Goal: Find specific page/section: Find specific page/section

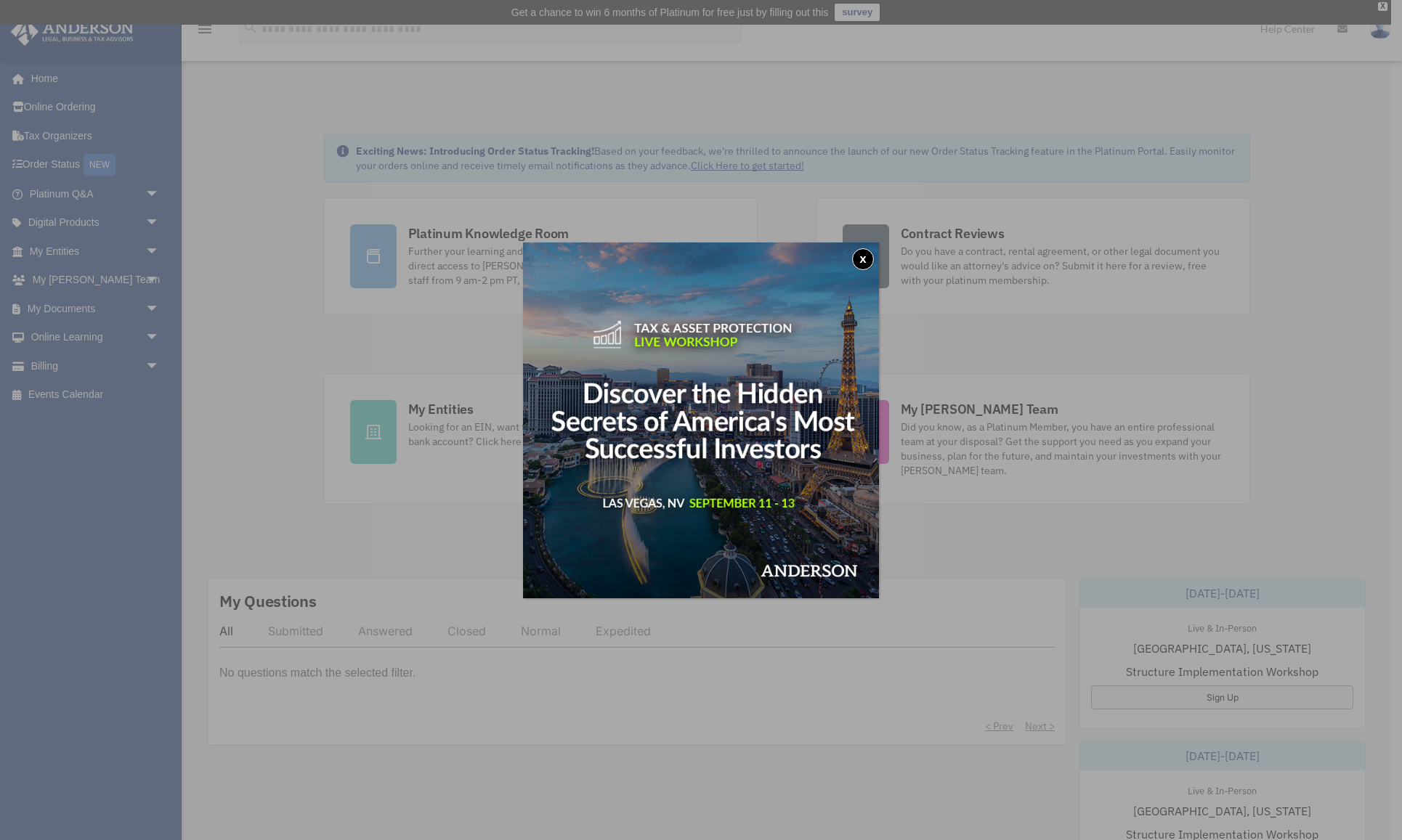
click at [865, 255] on button "x" at bounding box center [863, 259] width 22 height 22
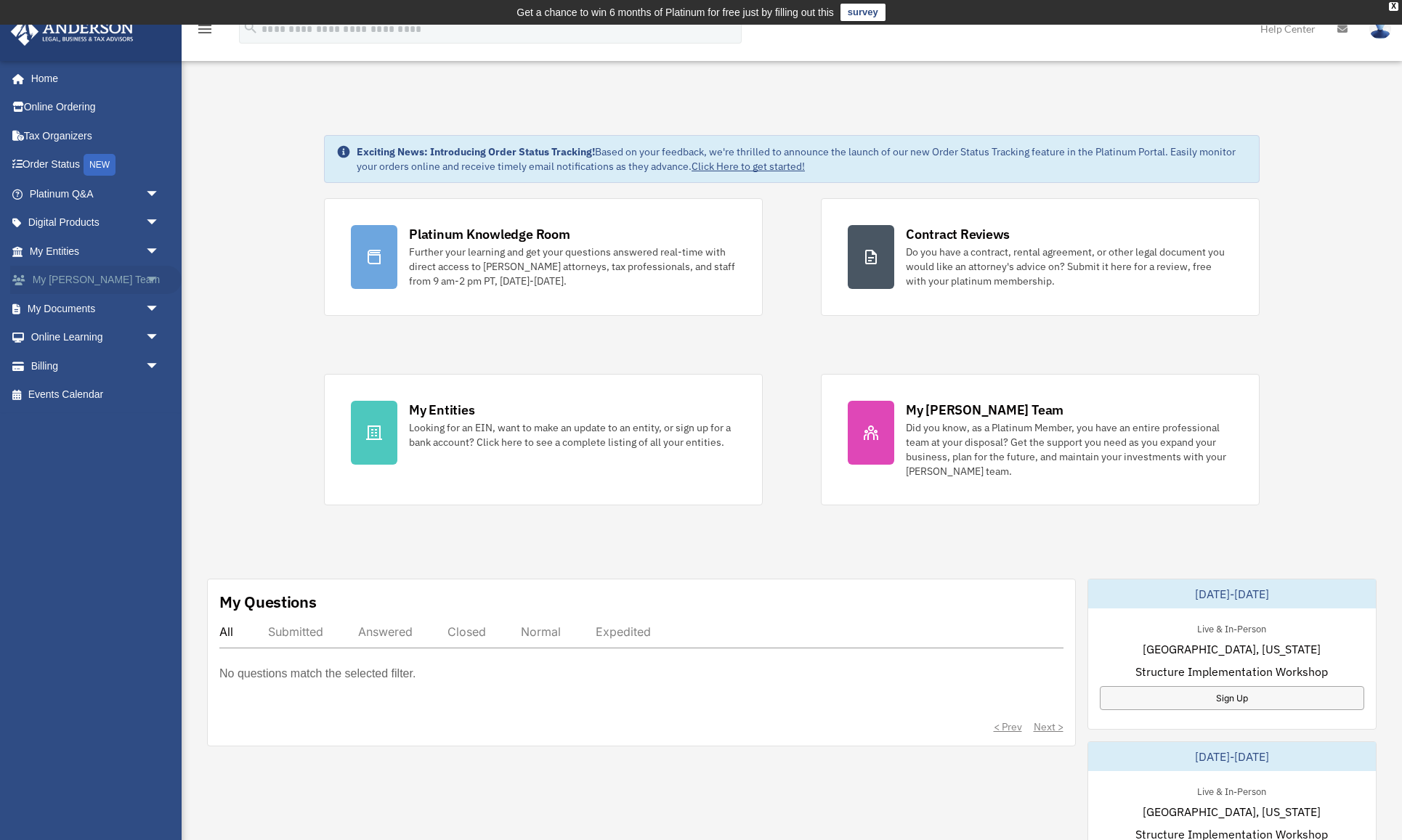
click at [69, 275] on link "My [PERSON_NAME] Team arrow_drop_down" at bounding box center [95, 280] width 171 height 29
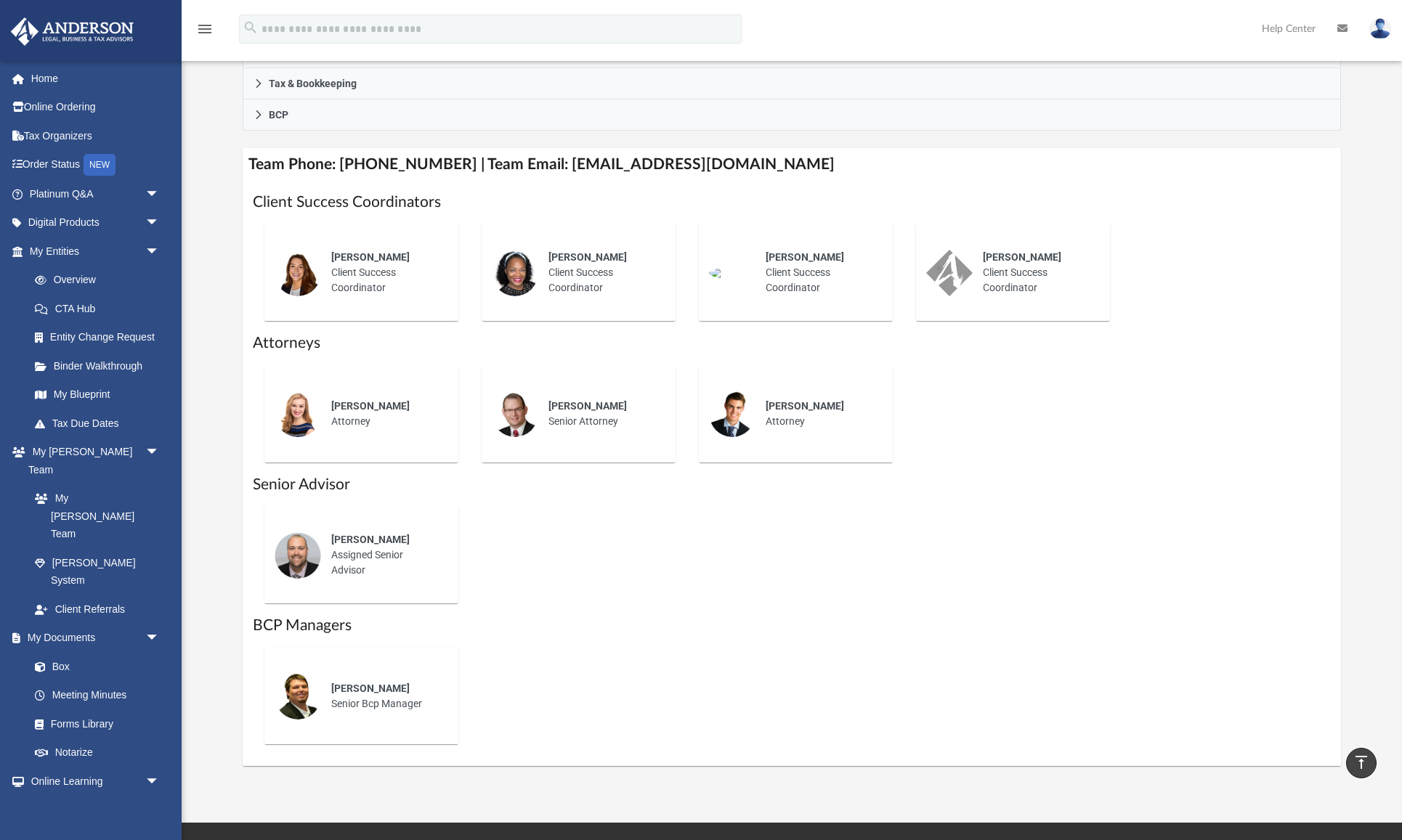
scroll to position [478, 0]
click at [385, 565] on div "Carl Zoellner Assigned Senior Advisor" at bounding box center [384, 555] width 127 height 66
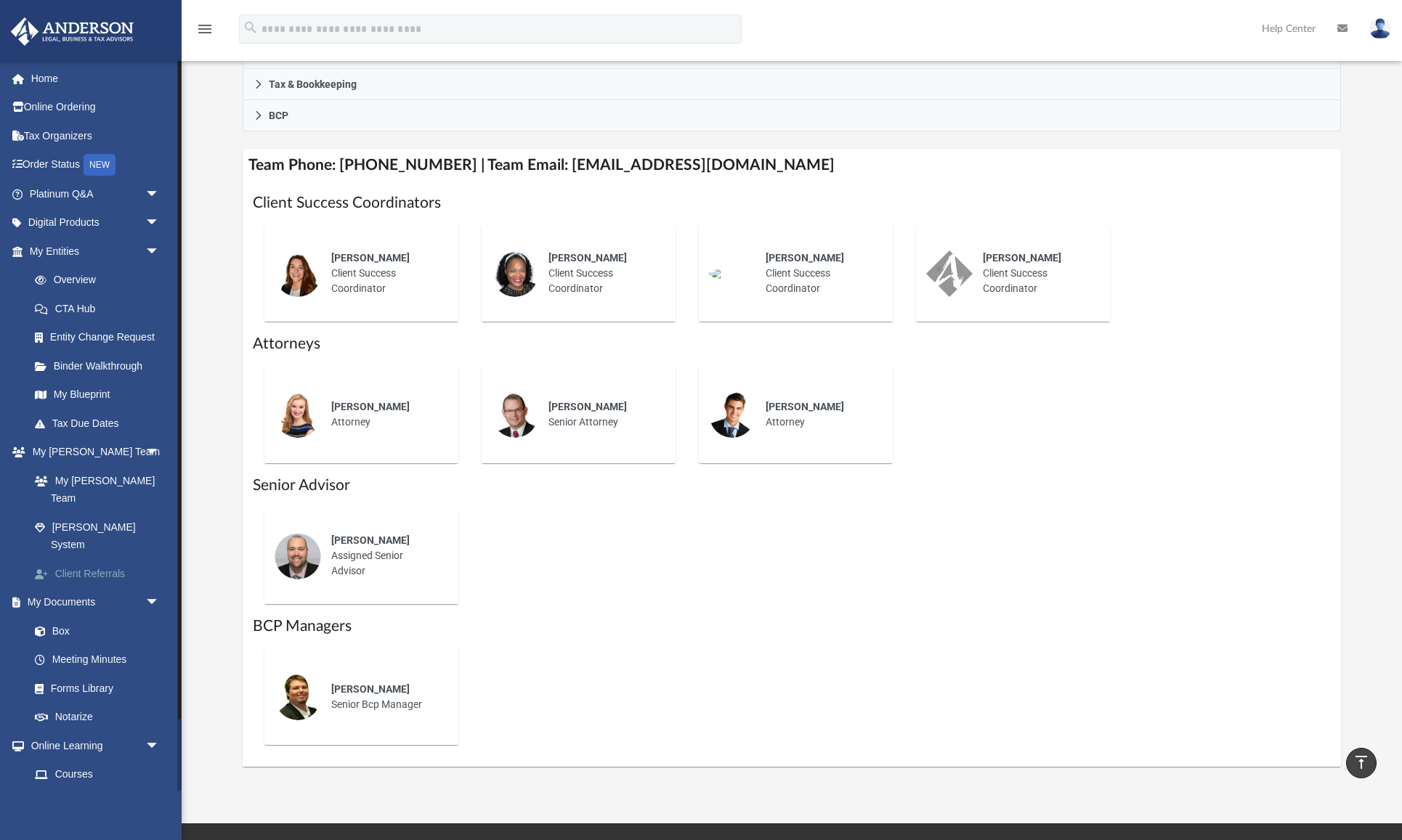
click at [103, 559] on link "Client Referrals" at bounding box center [101, 574] width 161 height 29
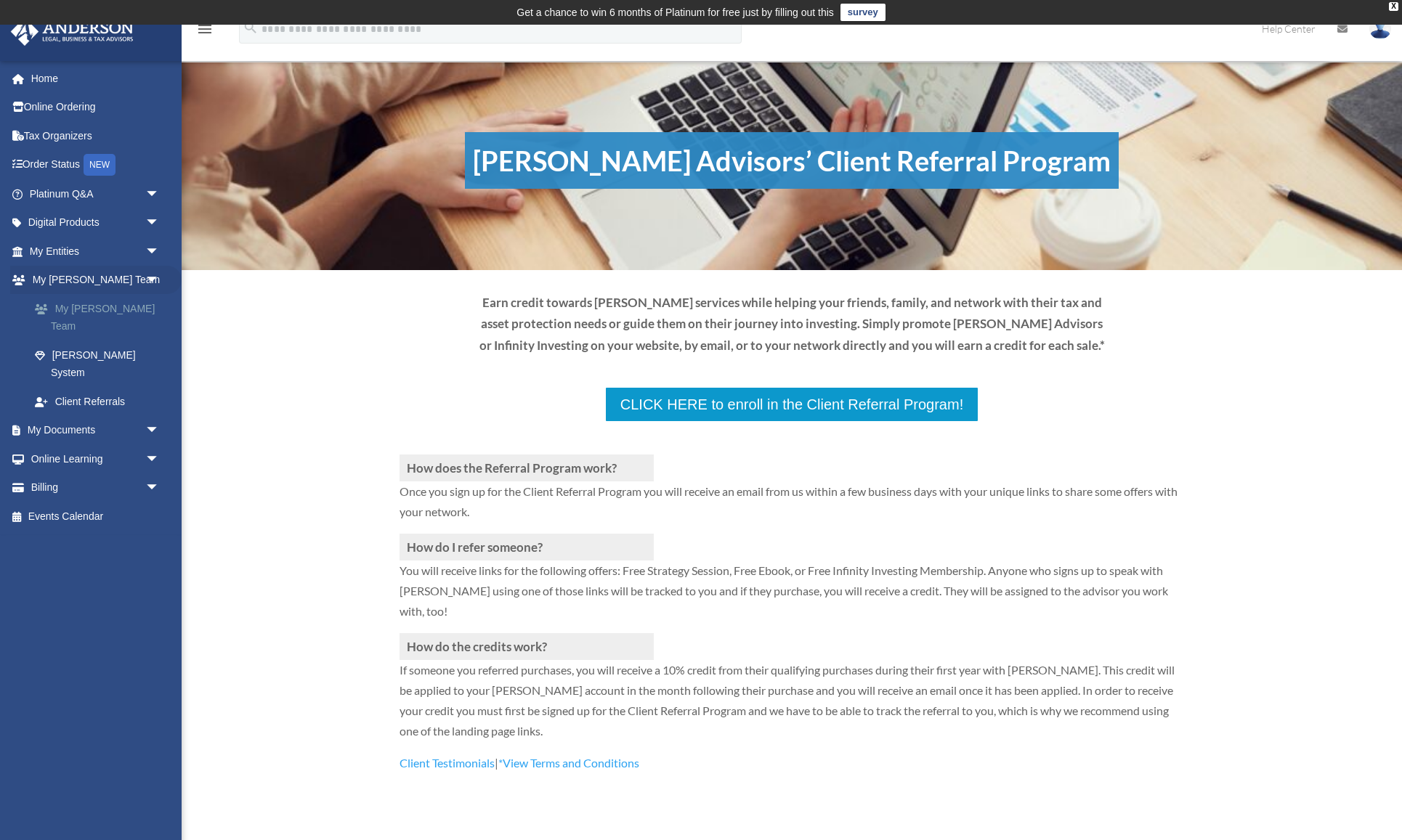
click at [111, 311] on link "My [PERSON_NAME] Team" at bounding box center [101, 317] width 161 height 46
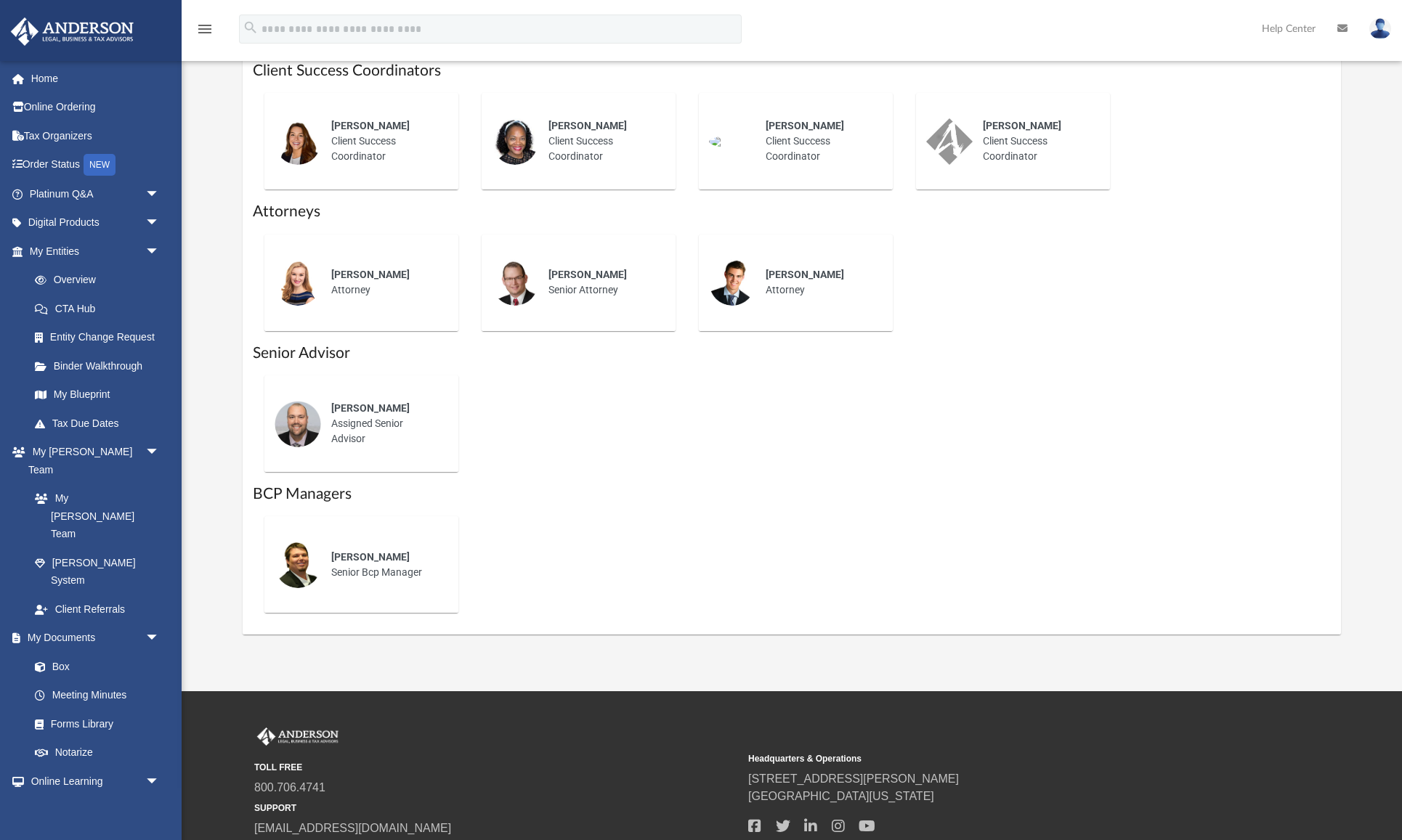
scroll to position [719, 0]
